Goal: Task Accomplishment & Management: Complete application form

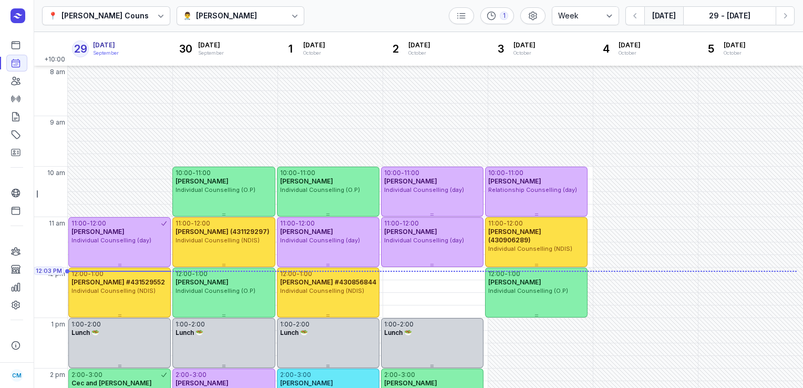
select select "week"
click at [654, 17] on button "[DATE]" at bounding box center [664, 15] width 39 height 19
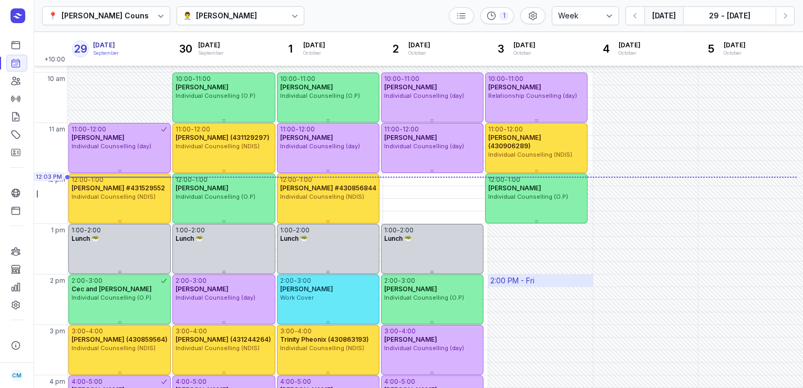
scroll to position [94, 0]
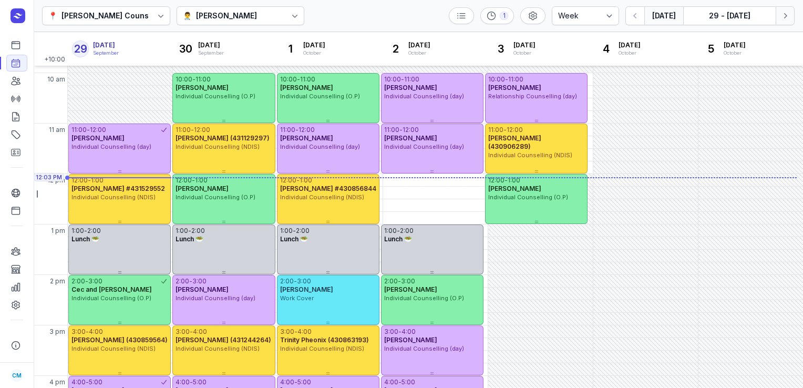
click at [784, 18] on icon "button" at bounding box center [785, 16] width 11 height 11
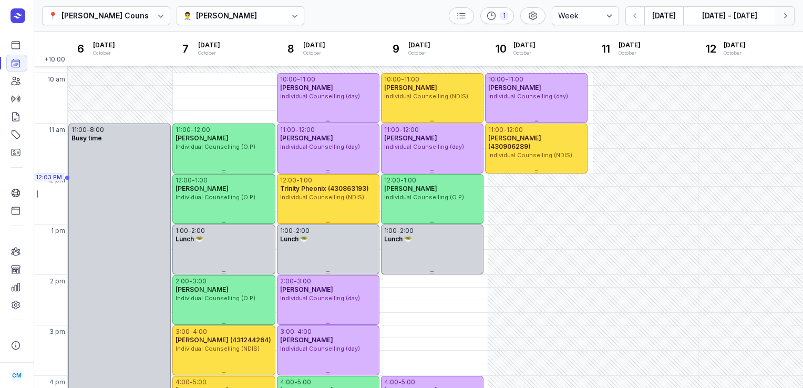
click at [784, 18] on icon "button" at bounding box center [785, 16] width 11 height 11
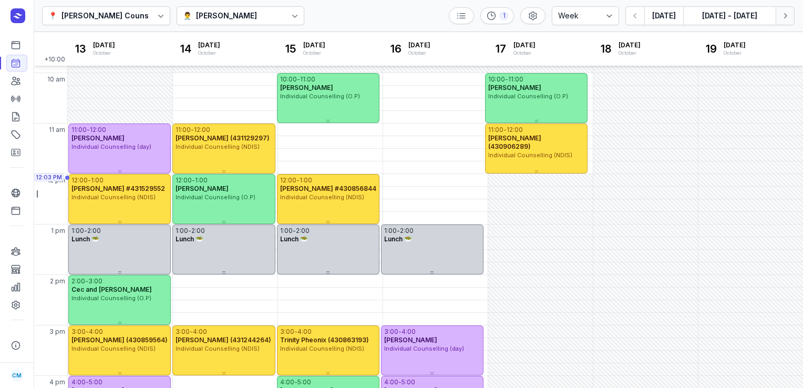
click at [784, 18] on icon "button" at bounding box center [785, 16] width 11 height 11
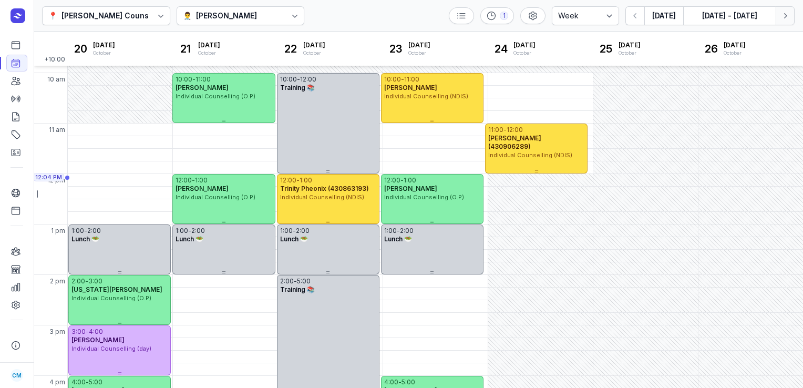
click at [784, 18] on icon "button" at bounding box center [785, 16] width 11 height 11
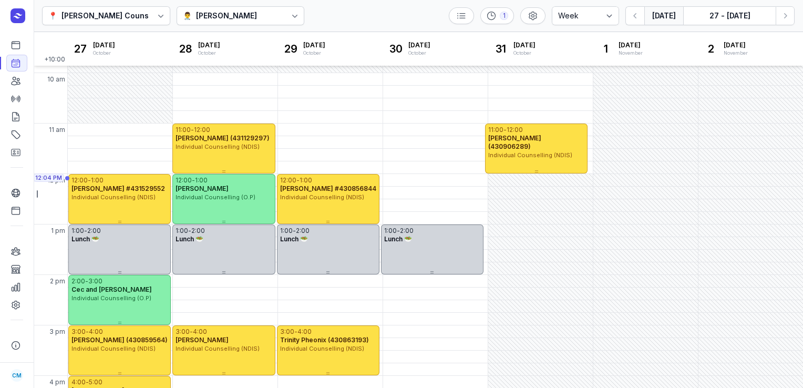
click at [668, 17] on button "[DATE]" at bounding box center [664, 15] width 39 height 19
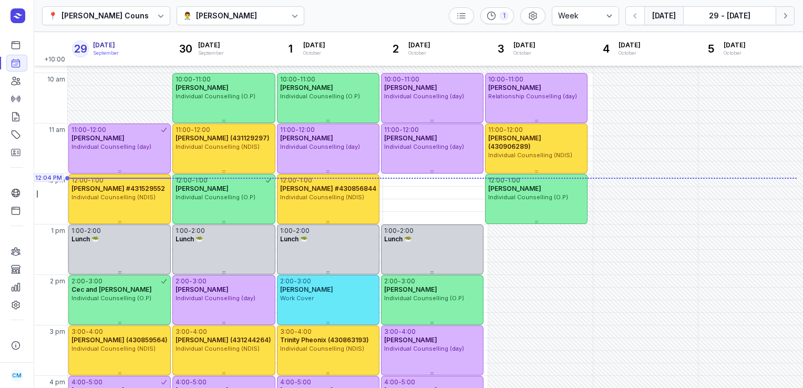
click at [785, 18] on icon "button" at bounding box center [785, 16] width 11 height 11
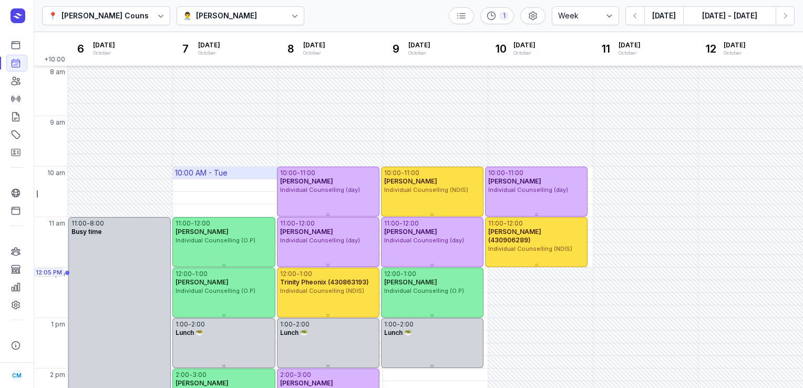
click at [202, 171] on div "10:00 AM - Tue" at bounding box center [201, 173] width 53 height 11
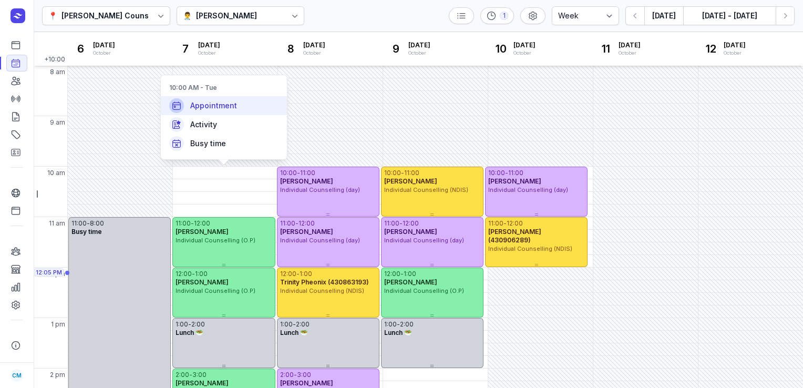
click at [219, 108] on span "Appointment" at bounding box center [213, 105] width 47 height 11
select select
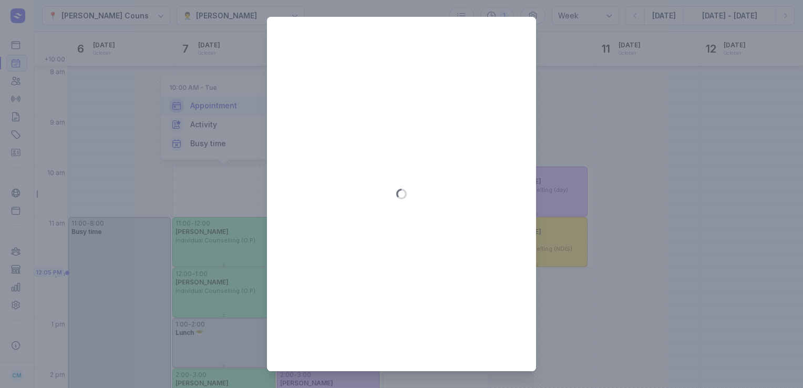
type input "[DATE]"
select select "10:00"
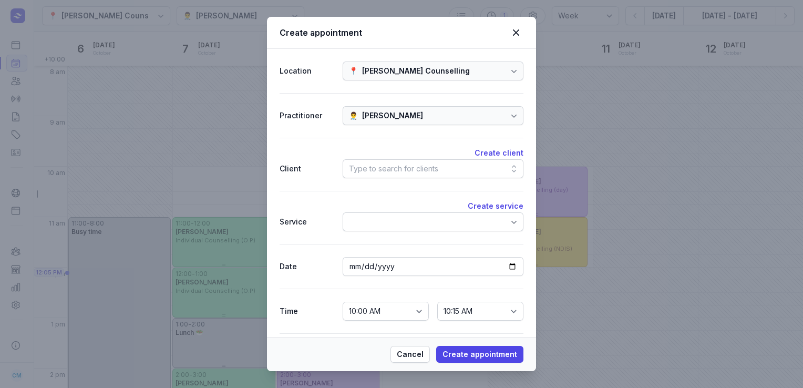
click at [447, 167] on div "Type to search for clients" at bounding box center [433, 168] width 181 height 19
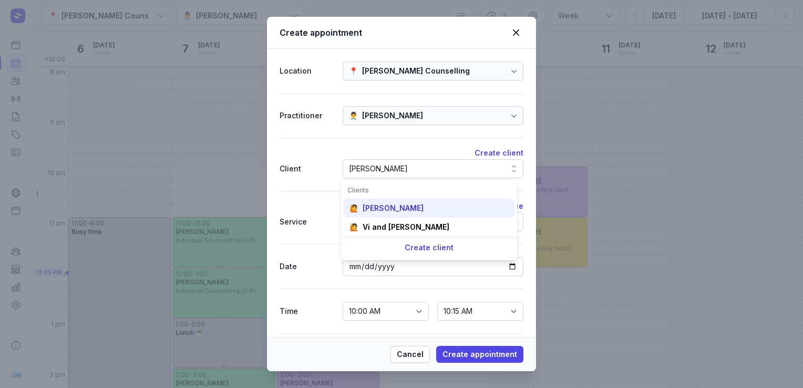
type input "[PERSON_NAME]"
click at [410, 208] on div "[PERSON_NAME]" at bounding box center [393, 208] width 61 height 11
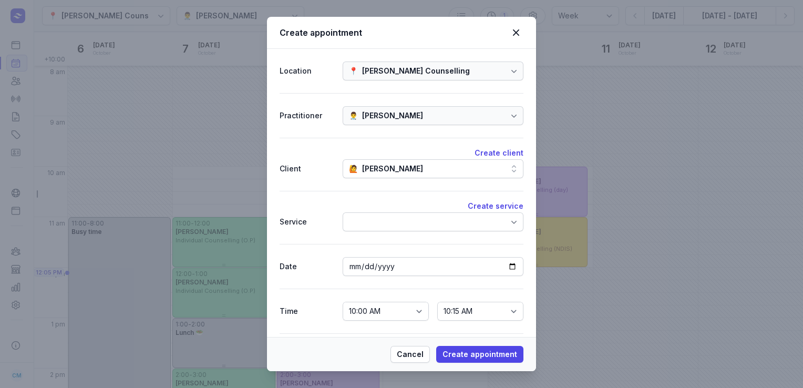
click at [408, 217] on div at bounding box center [433, 221] width 181 height 19
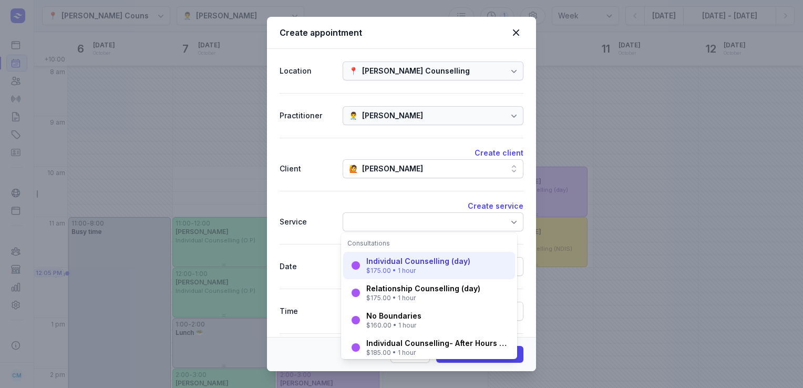
click at [413, 264] on div "Individual Counselling (day)" at bounding box center [418, 261] width 104 height 11
select select "11:00"
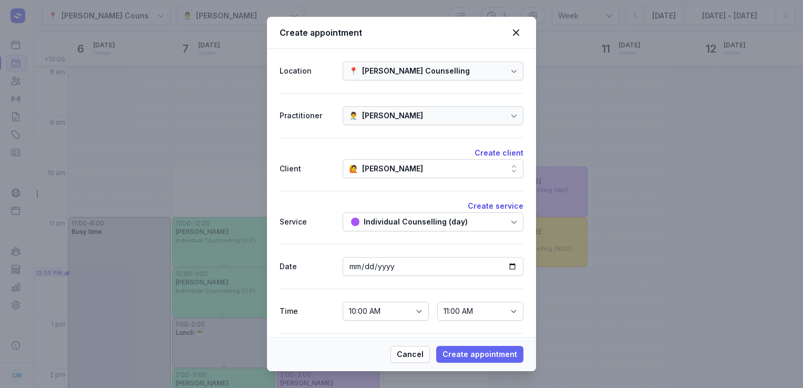
click at [498, 353] on span "Create appointment" at bounding box center [480, 354] width 75 height 13
select select
